Goal: Transaction & Acquisition: Purchase product/service

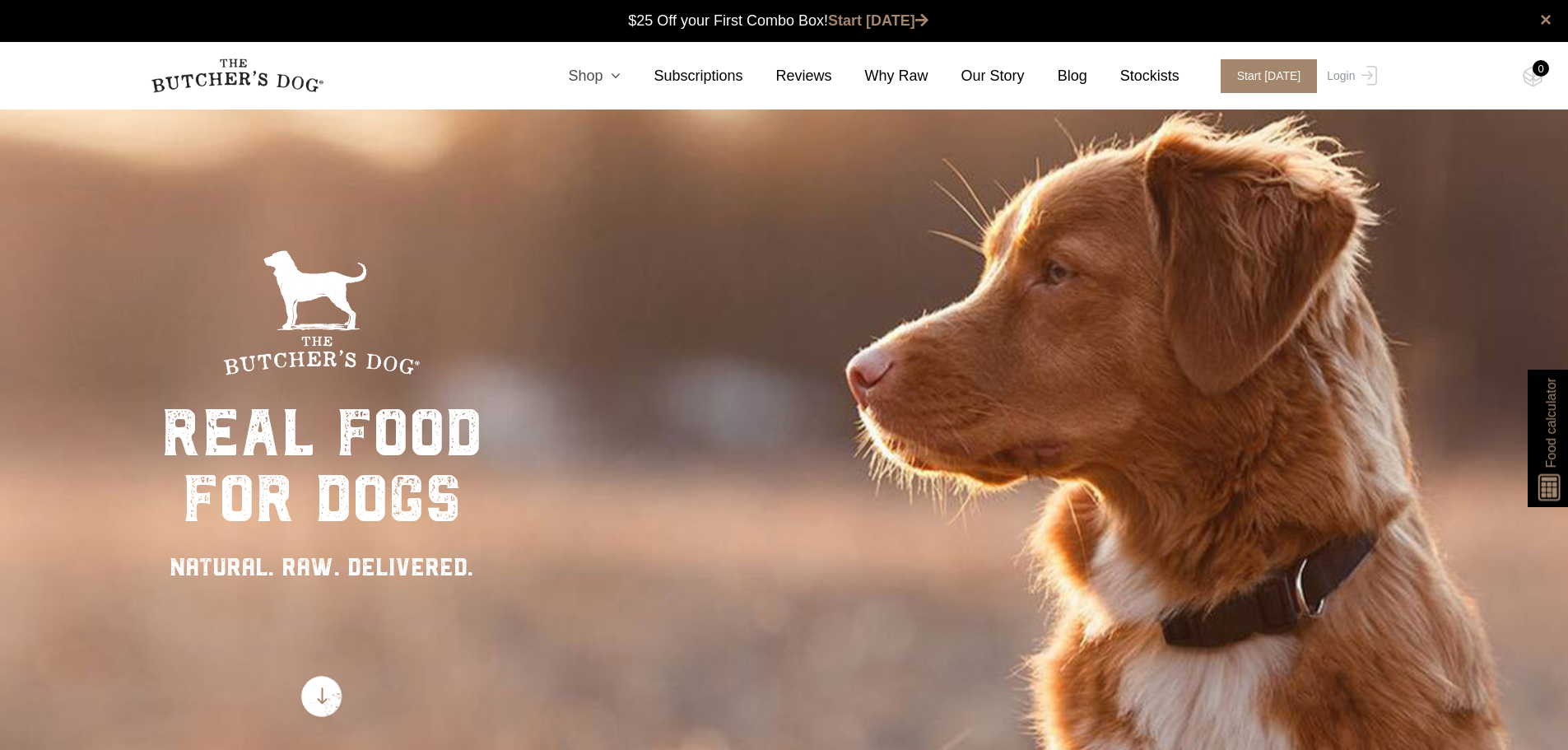
click at [620, 75] on icon at bounding box center [611, 75] width 18 height 15
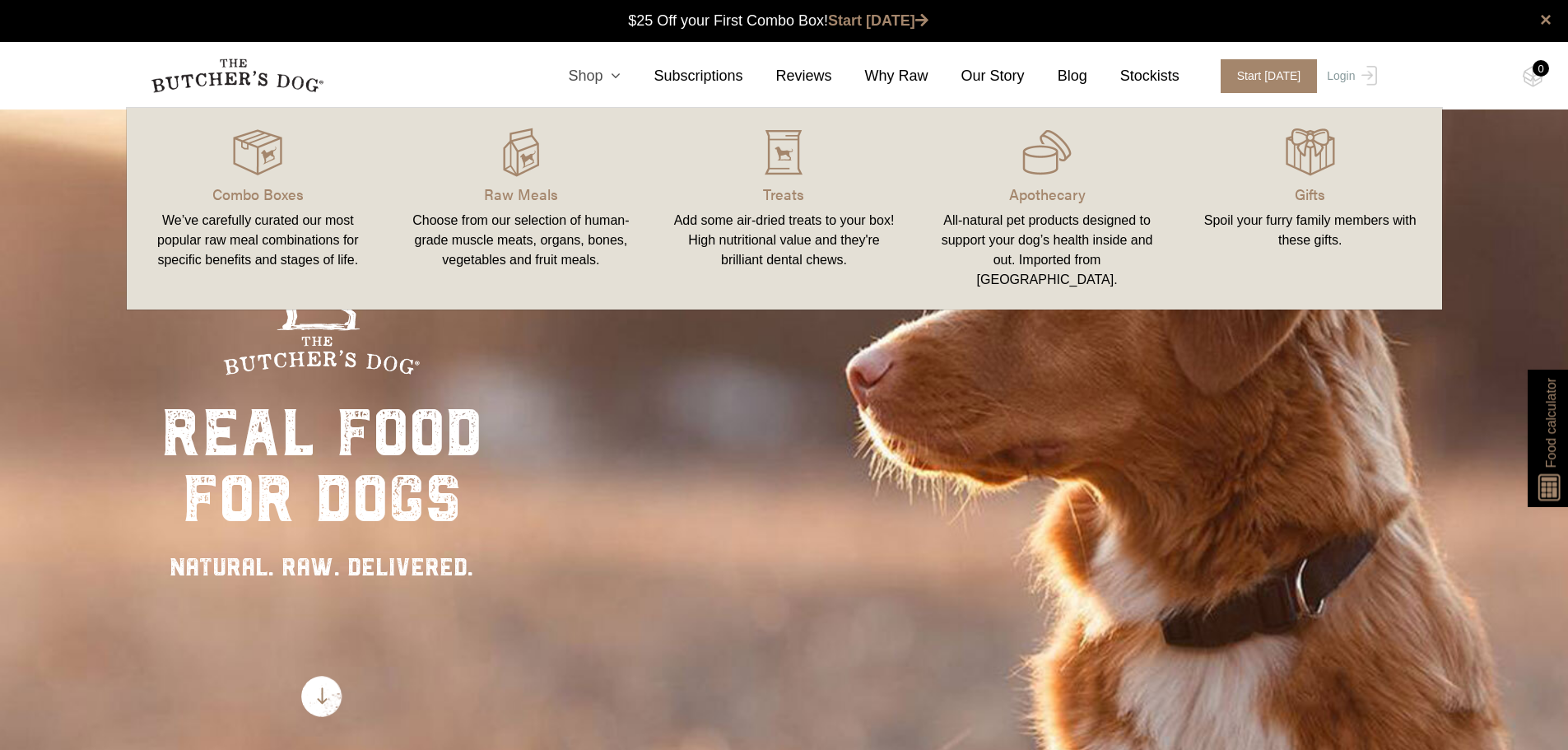
click at [620, 75] on icon at bounding box center [611, 75] width 18 height 15
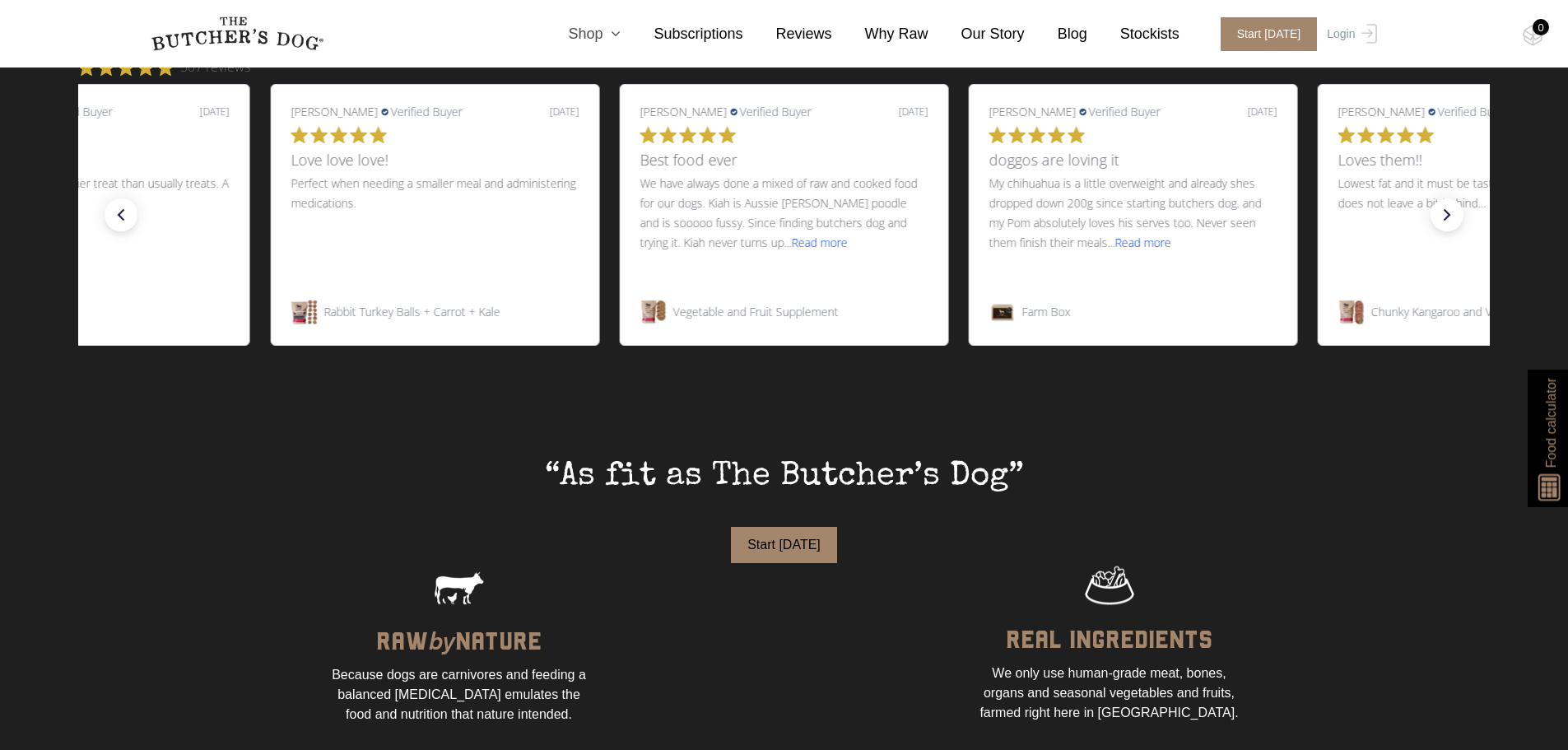
scroll to position [412, 0]
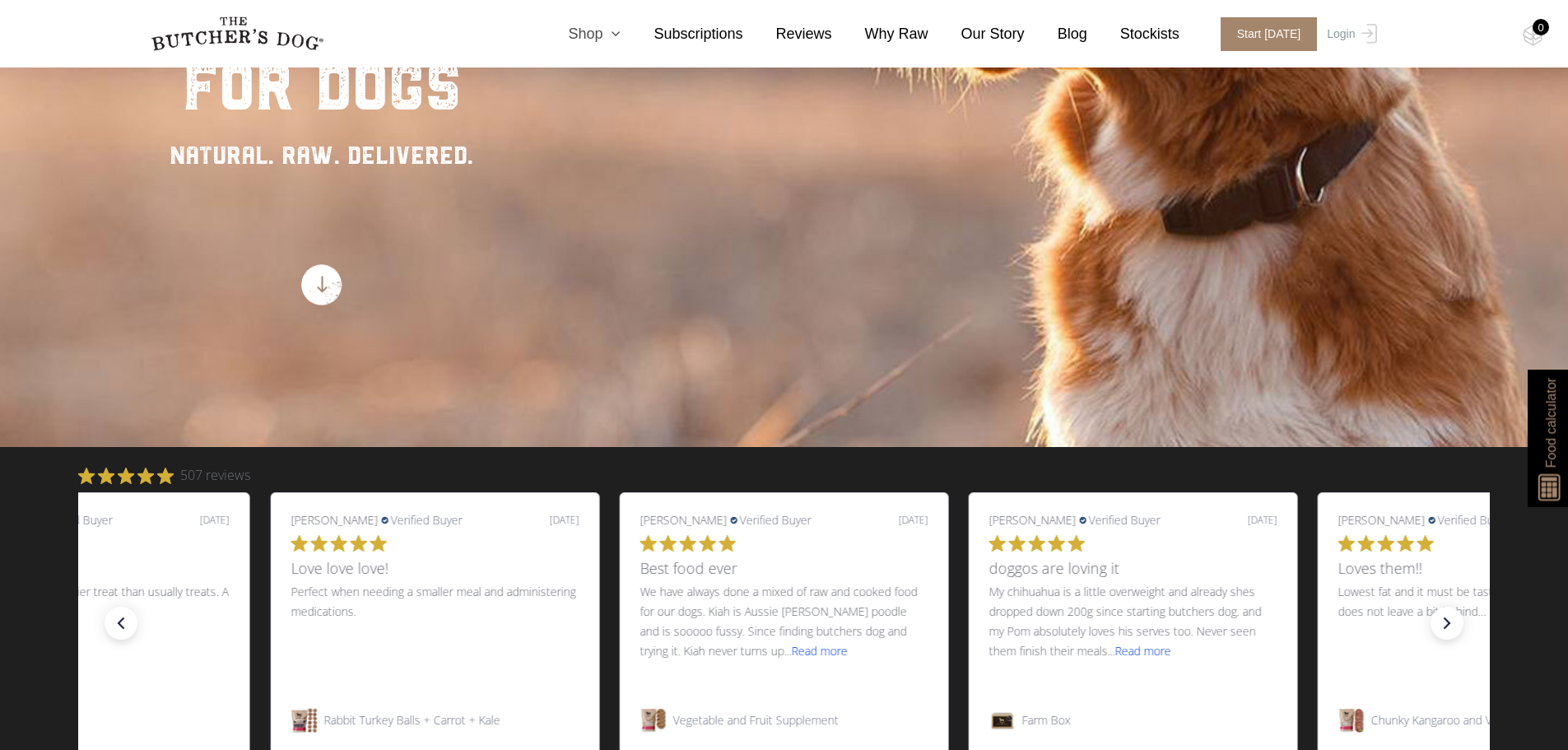
click at [620, 31] on icon at bounding box center [611, 33] width 18 height 15
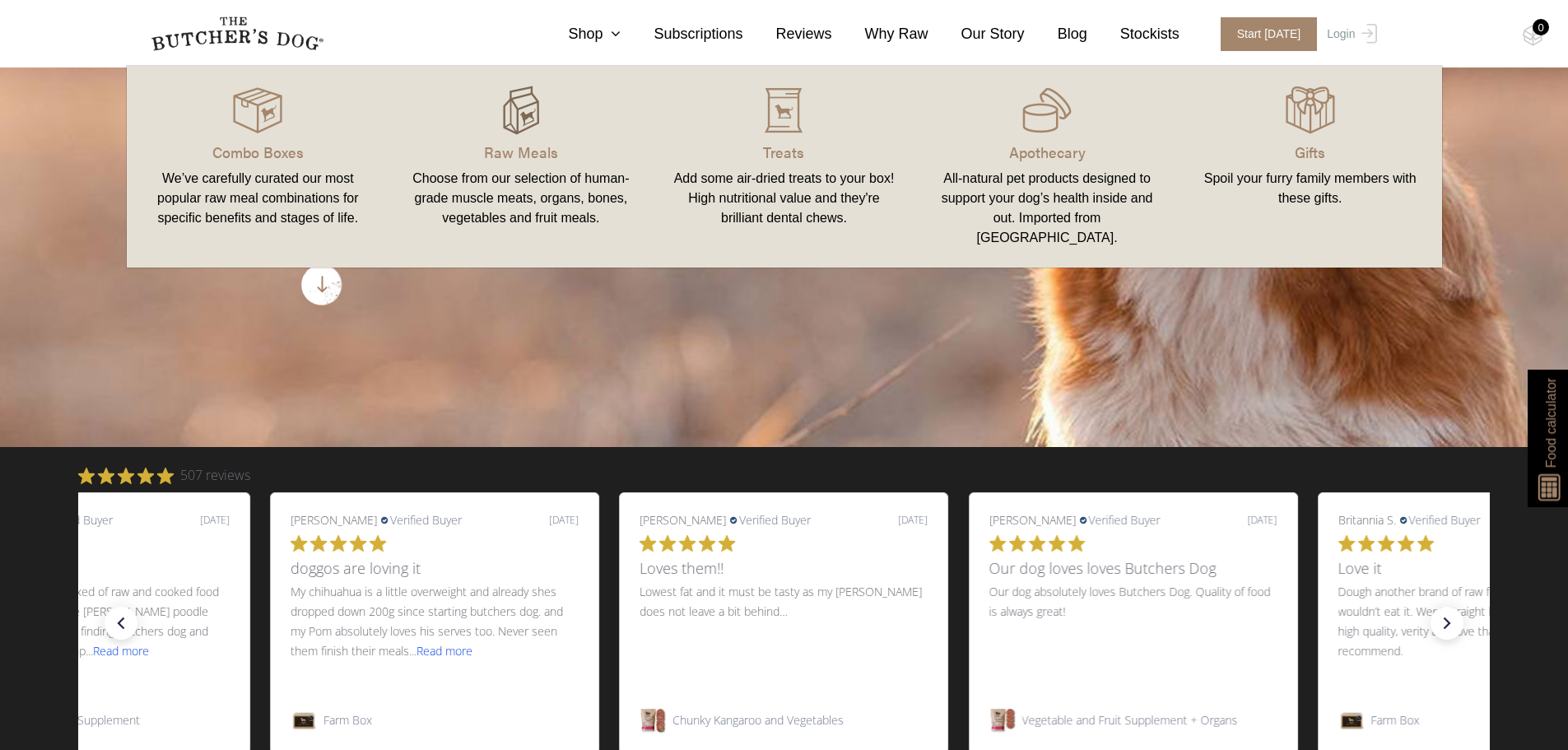
click at [516, 120] on img at bounding box center [520, 110] width 50 height 50
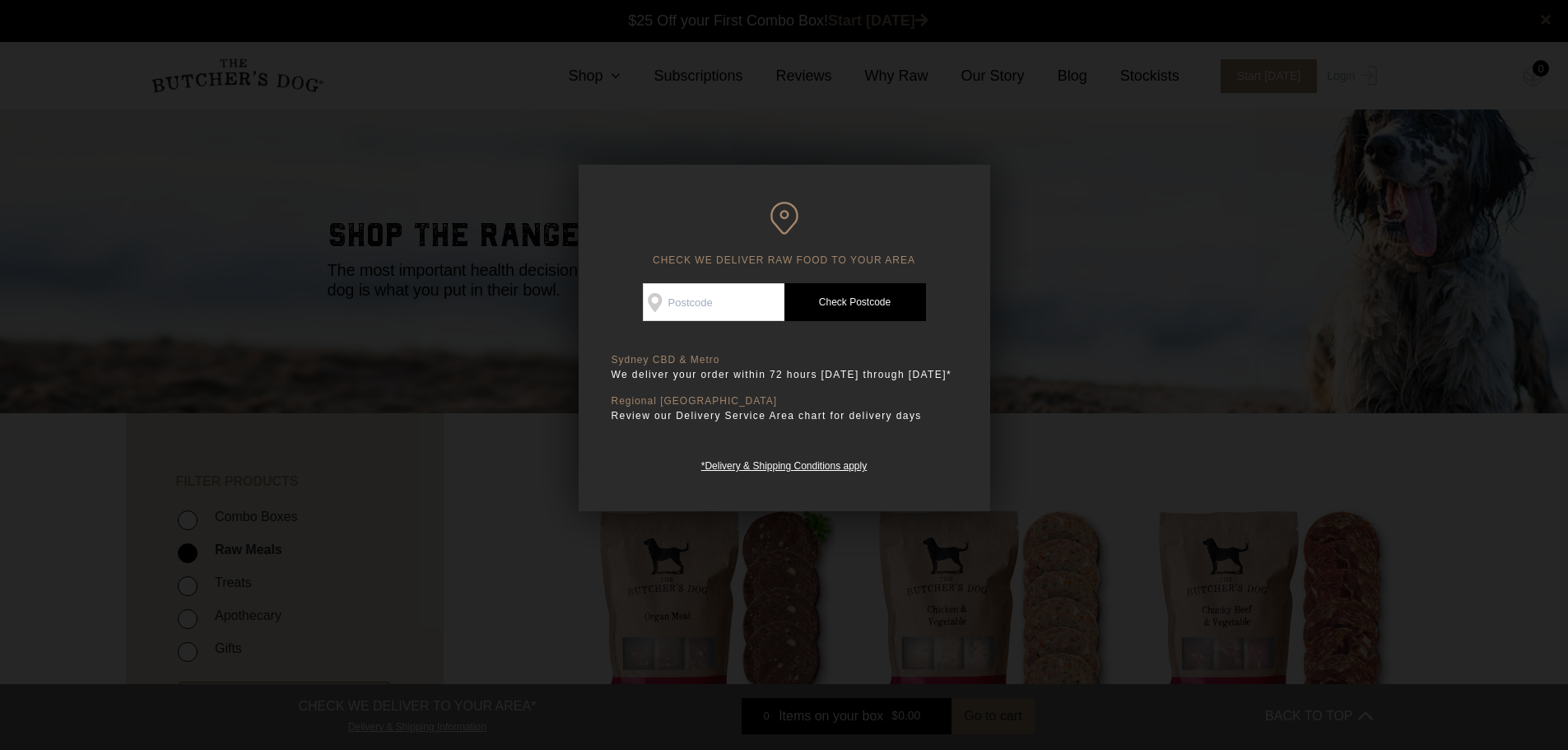
click at [1127, 403] on div at bounding box center [784, 375] width 1568 height 750
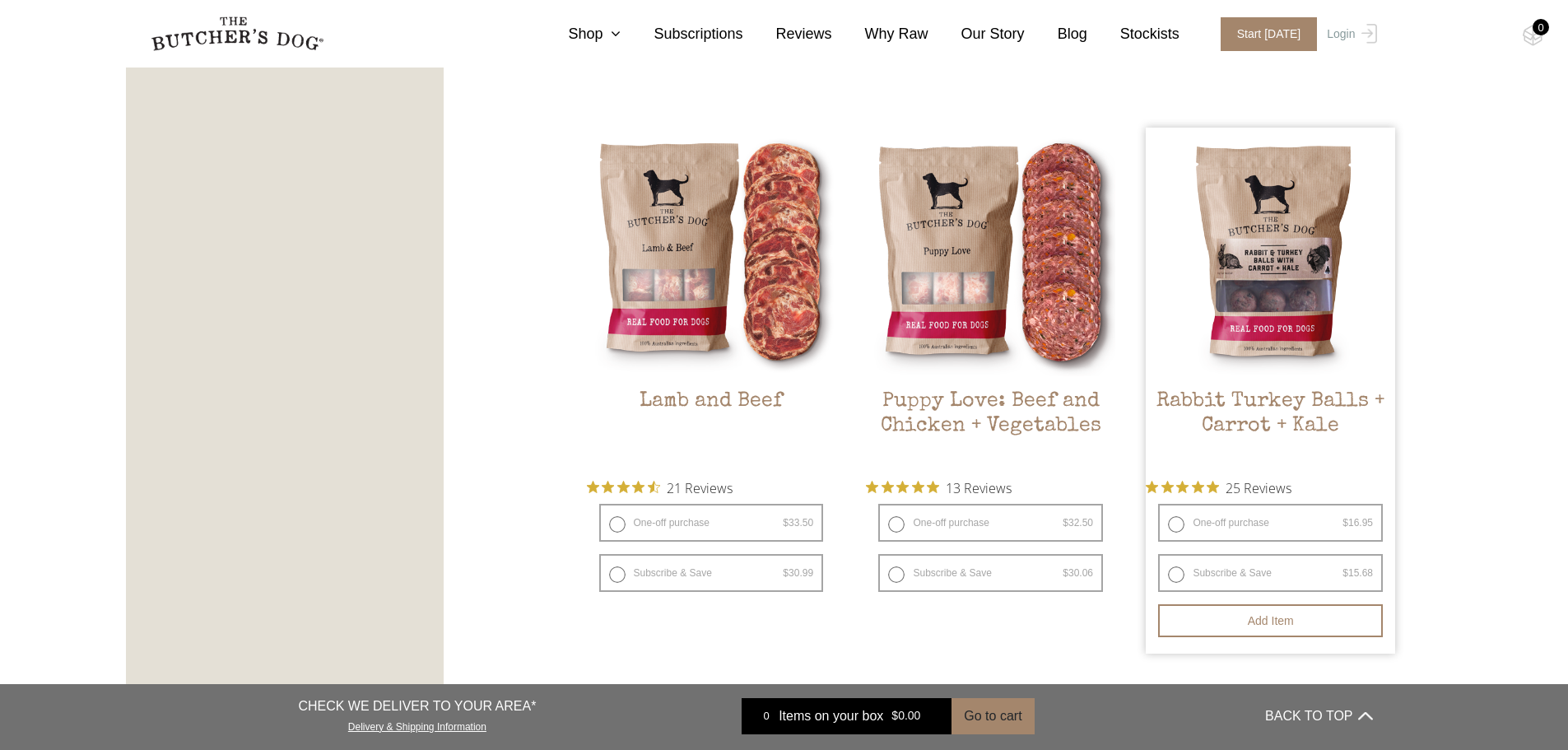
scroll to position [1400, 0]
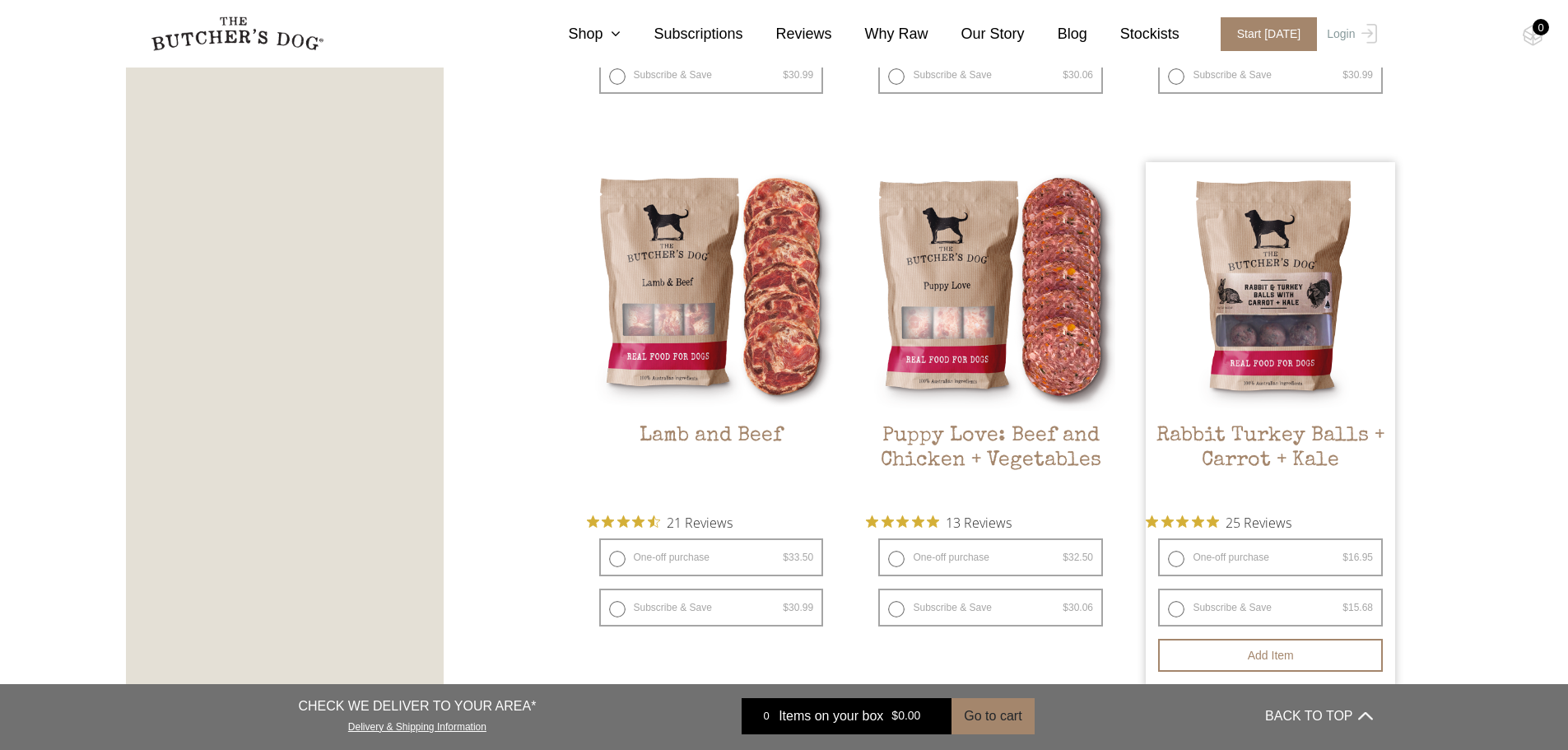
click at [1333, 295] on img at bounding box center [1270, 287] width 250 height 250
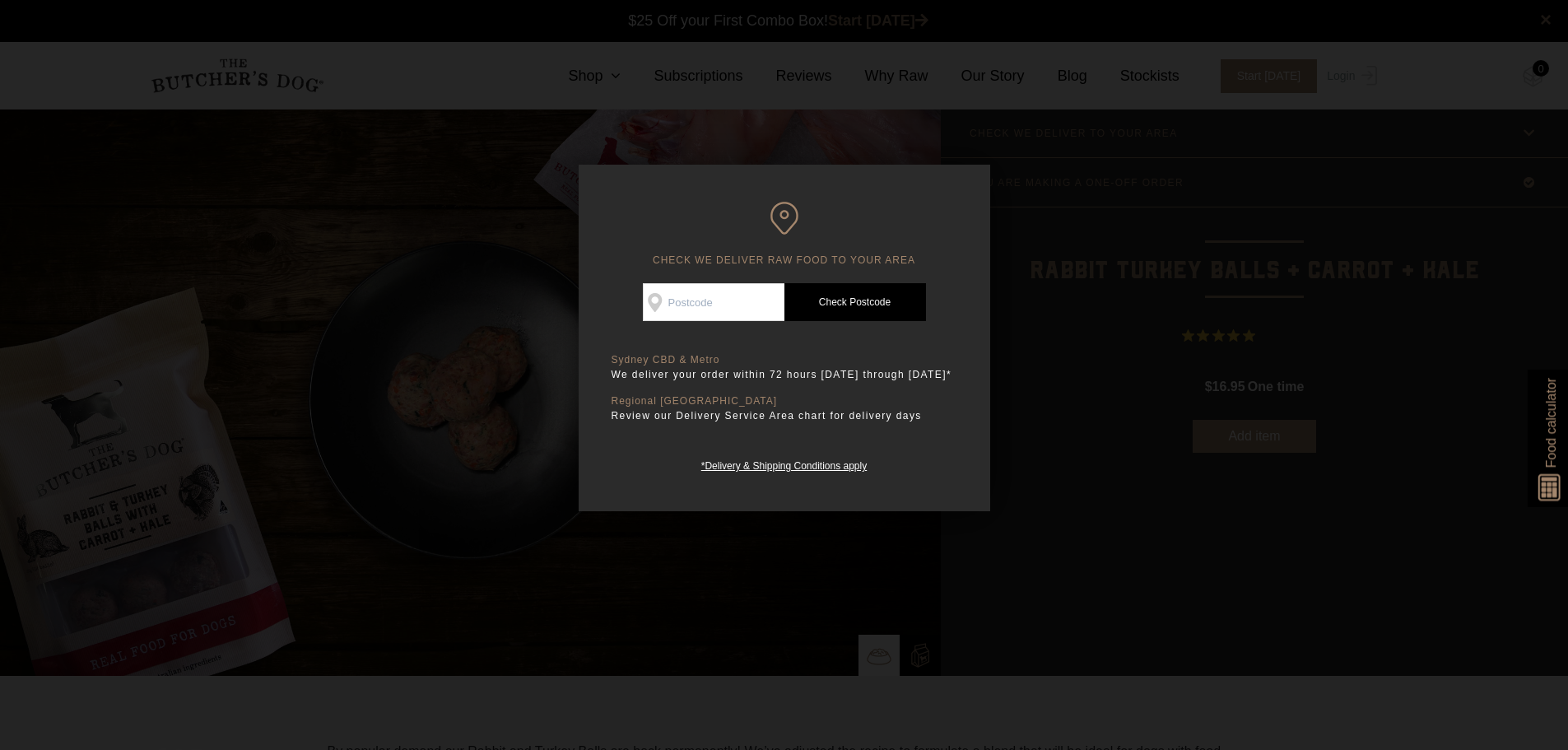
click at [1109, 332] on div at bounding box center [784, 375] width 1568 height 750
